Goal: Navigation & Orientation: Find specific page/section

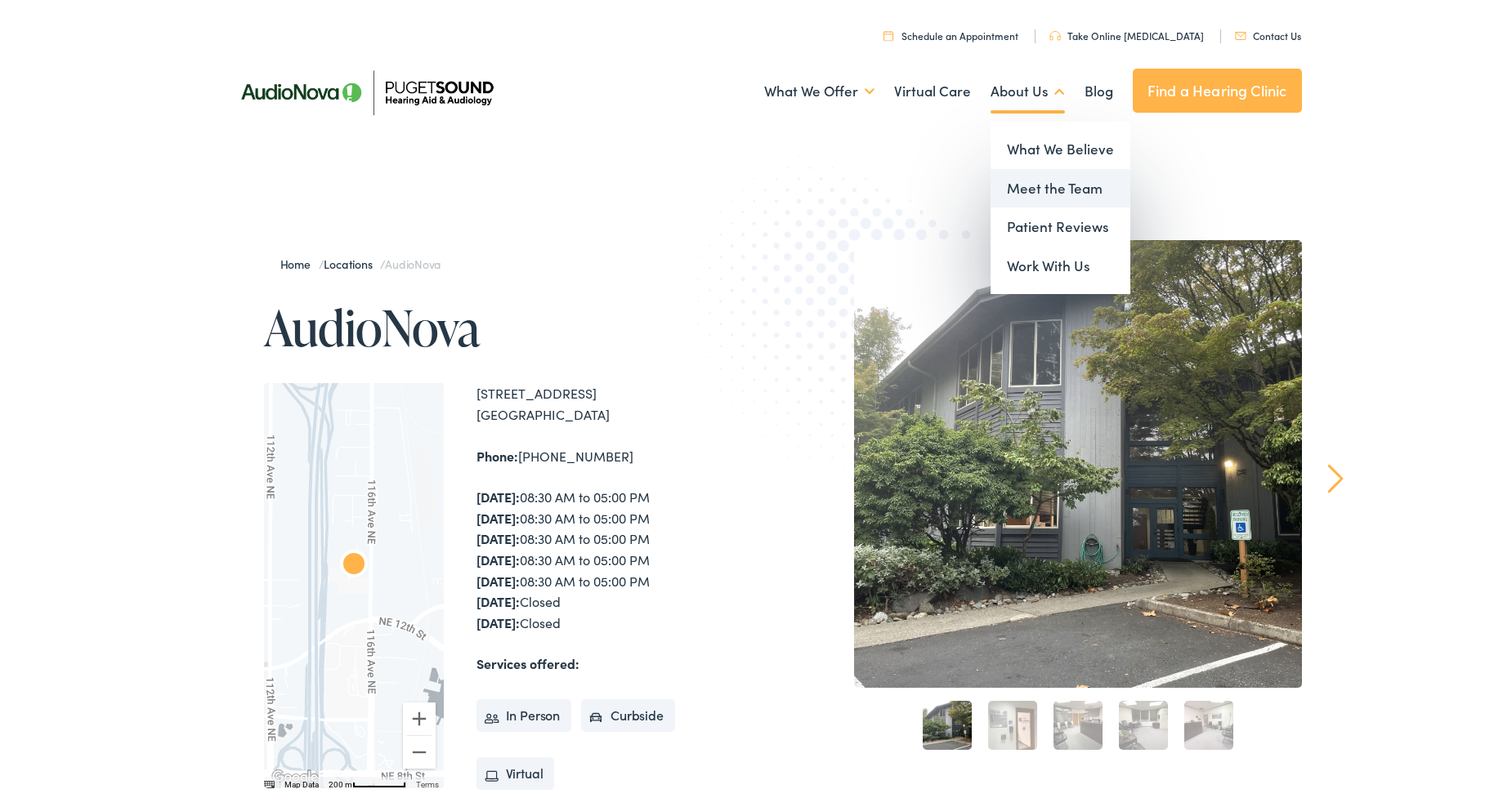
click at [1016, 183] on link "Meet the Team" at bounding box center [1060, 185] width 139 height 39
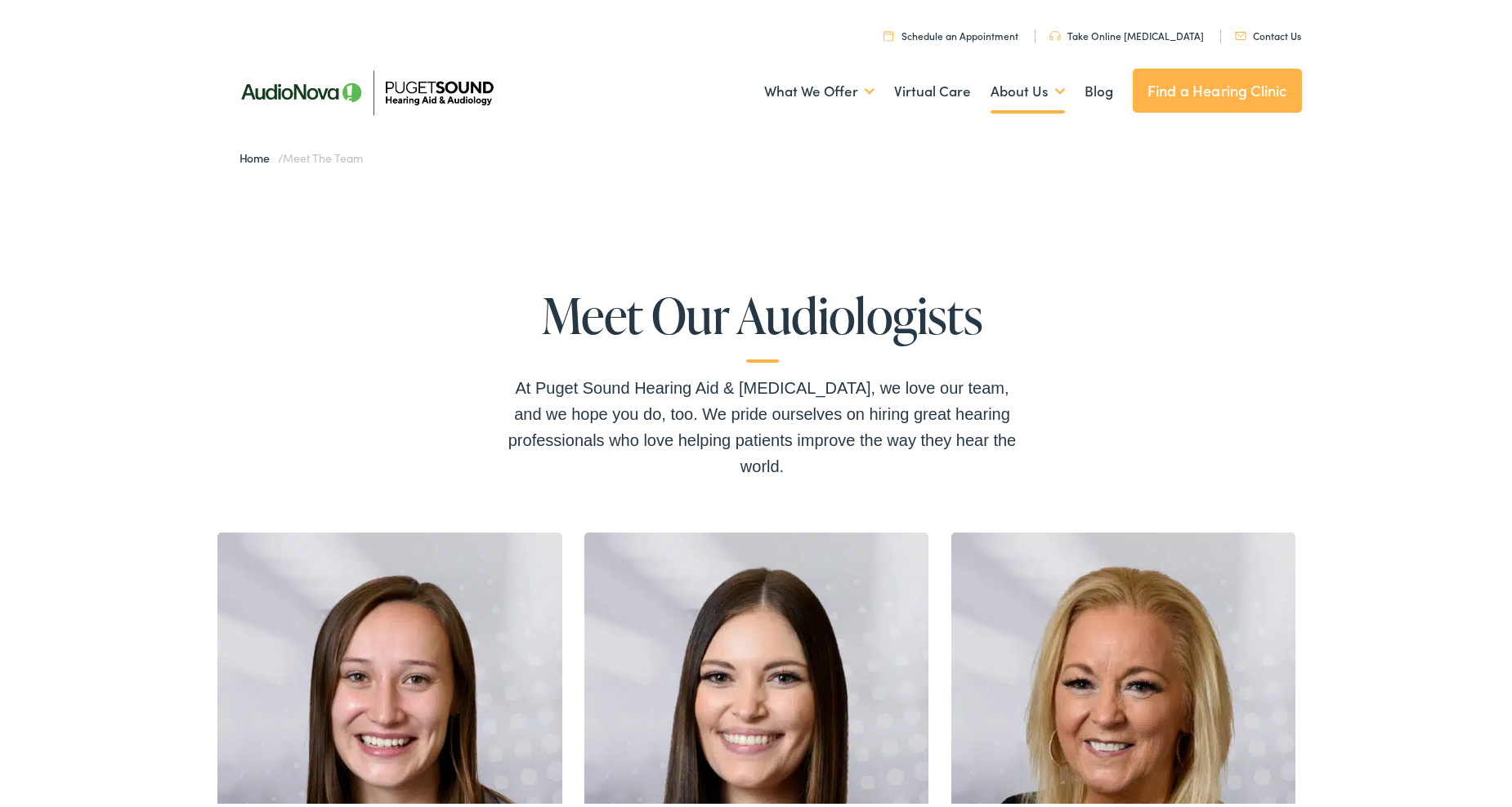
click at [1201, 84] on link "Find a Hearing Clinic" at bounding box center [1217, 87] width 169 height 44
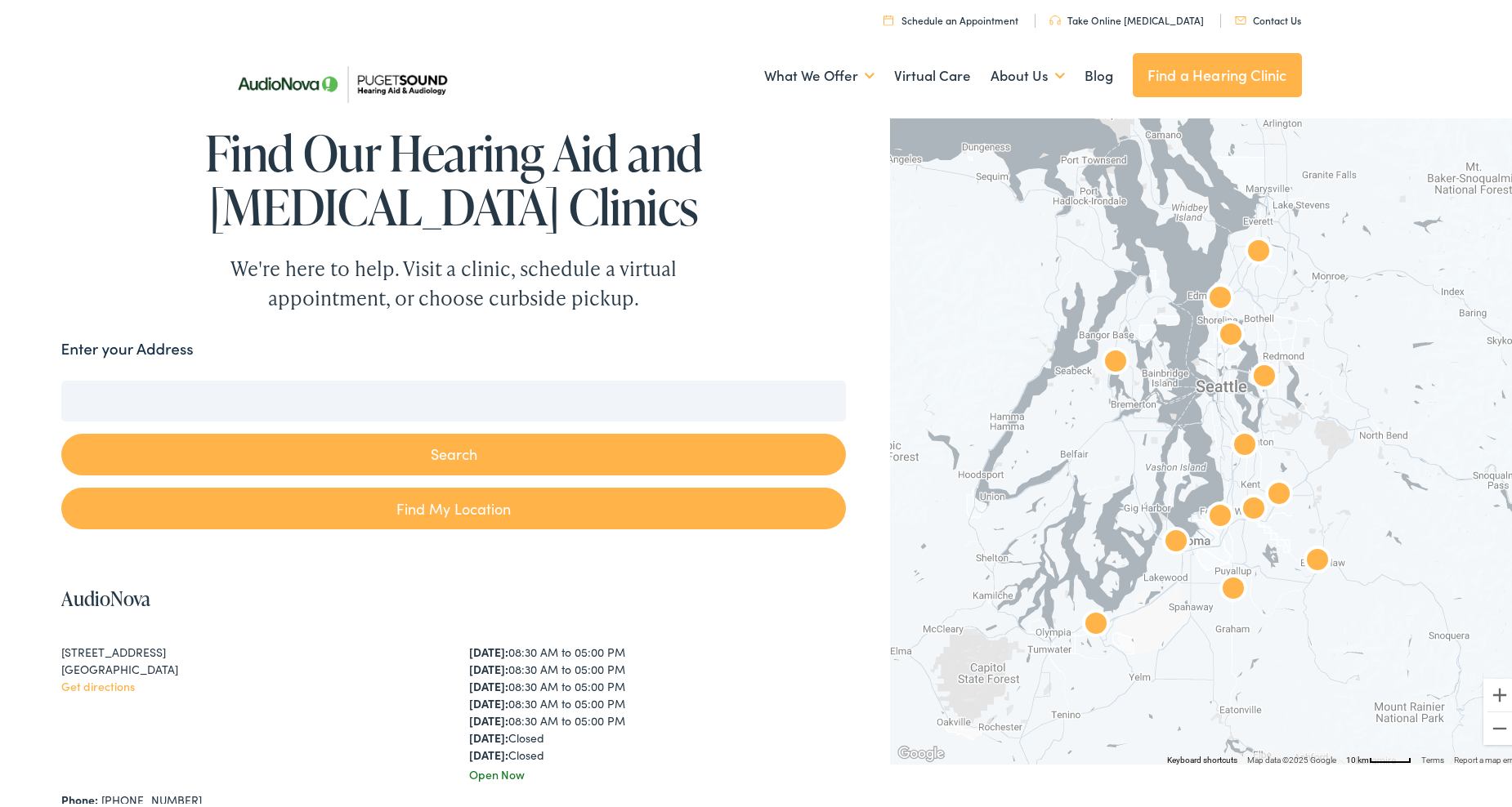
click at [1253, 370] on img "AudioNova" at bounding box center [1264, 375] width 39 height 39
